Goal: Find specific page/section: Find specific page/section

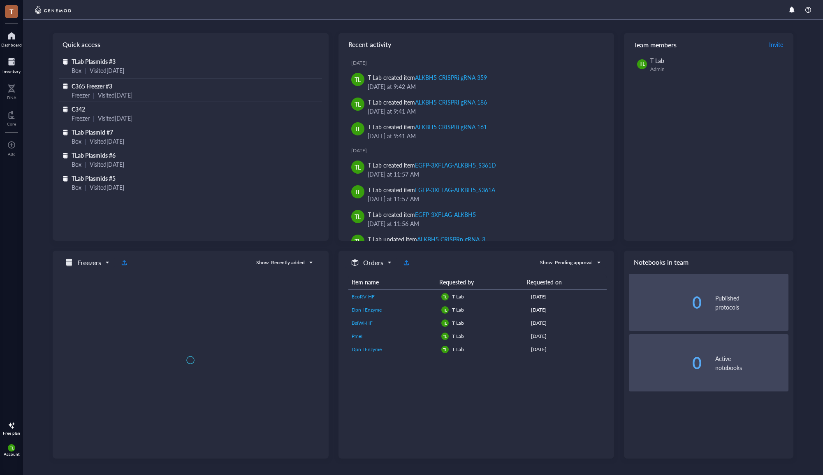
click at [15, 64] on div at bounding box center [11, 62] width 18 height 13
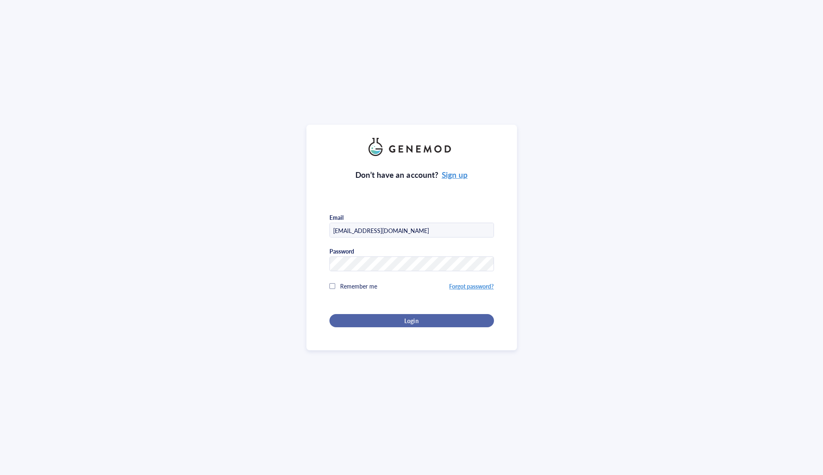
click at [402, 318] on div "Login" at bounding box center [412, 320] width 138 height 7
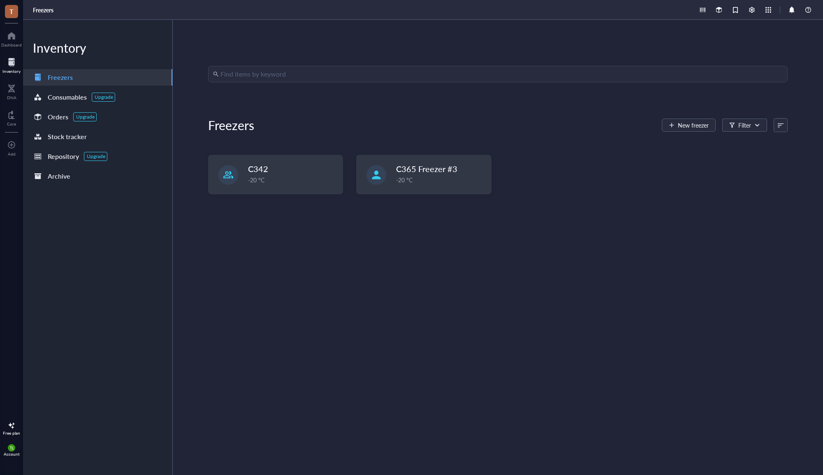
click at [17, 63] on div at bounding box center [11, 62] width 18 height 13
click at [316, 71] on input "search" at bounding box center [501, 74] width 562 height 16
type input "pck1"
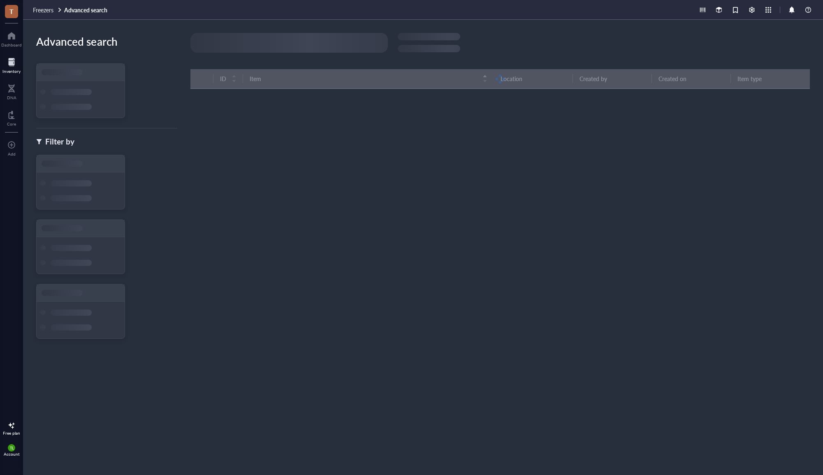
click at [326, 52] on div at bounding box center [288, 43] width 197 height 20
